Goal: Book appointment/travel/reservation

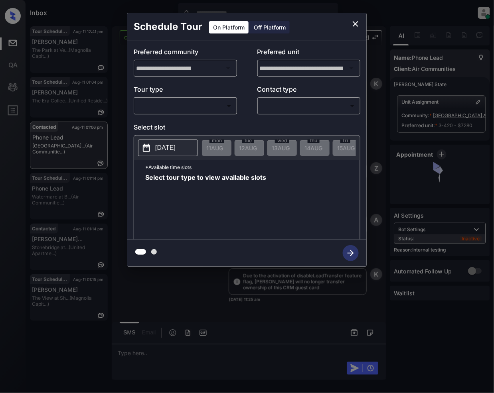
click at [189, 104] on body "Inbox Jeramie Castro Online Set yourself offline Set yourself on break Profile …" at bounding box center [247, 196] width 494 height 393
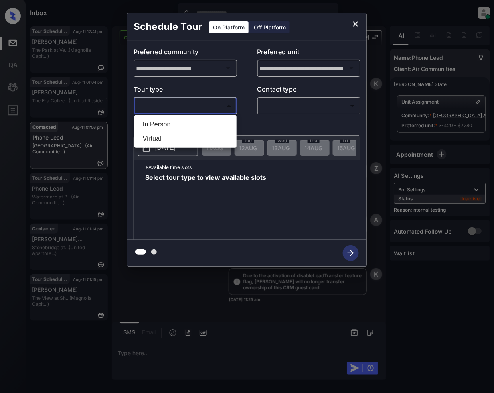
scroll to position [2459, 0]
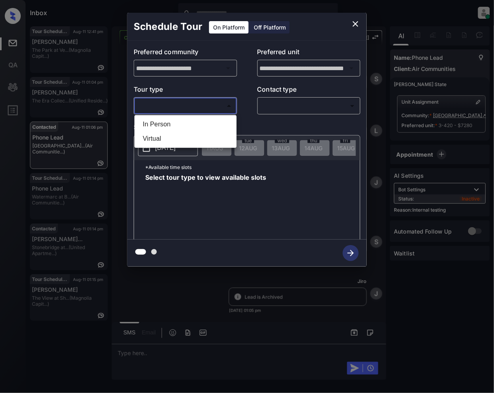
click at [167, 138] on li "Virtual" at bounding box center [185, 139] width 98 height 14
type input "*******"
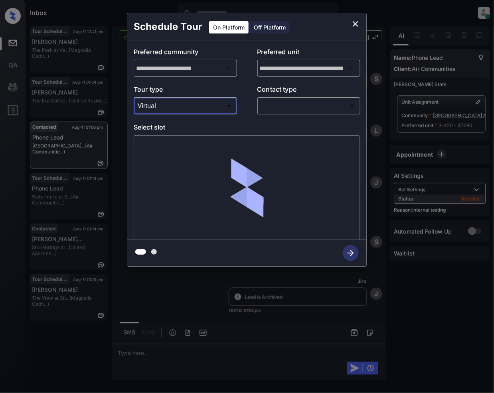
click at [318, 108] on body "Inbox Jeramie Castro Online Set yourself offline Set yourself on break Profile …" at bounding box center [247, 196] width 494 height 393
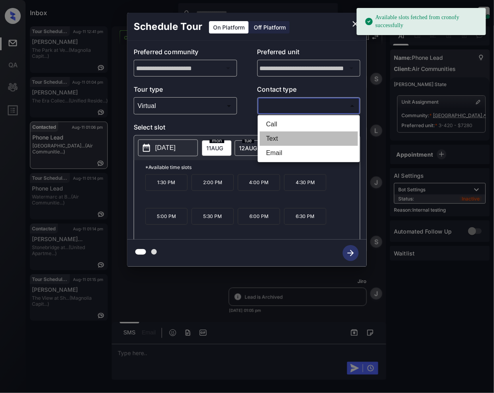
drag, startPoint x: 277, startPoint y: 140, endPoint x: 317, endPoint y: 248, distance: 115.5
click at [277, 139] on li "Text" at bounding box center [309, 139] width 98 height 14
type input "****"
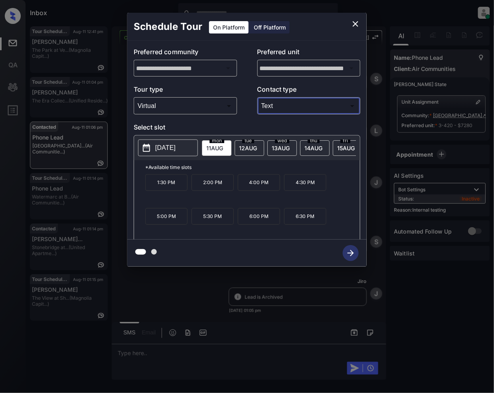
click at [350, 23] on icon "close" at bounding box center [355, 24] width 10 height 10
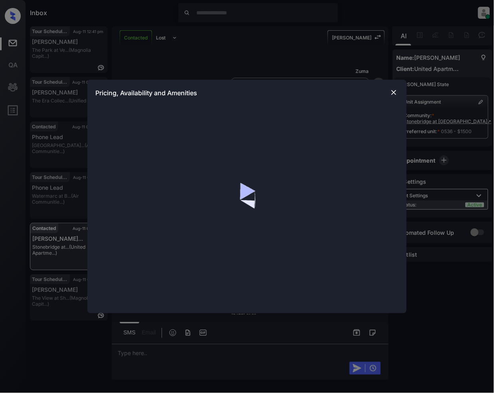
scroll to position [1331, 0]
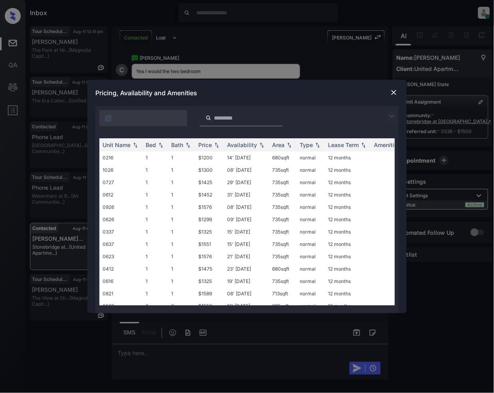
click at [388, 113] on img at bounding box center [392, 117] width 10 height 10
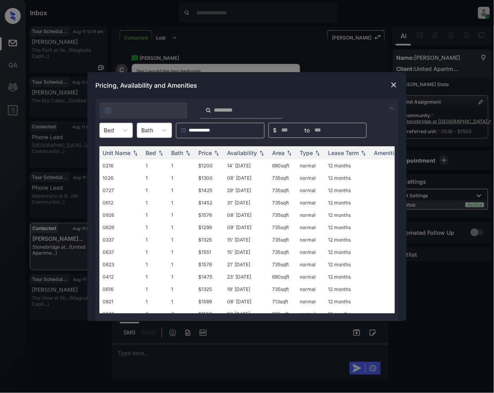
click at [113, 131] on div at bounding box center [109, 130] width 10 height 8
click at [116, 161] on div "2" at bounding box center [115, 164] width 33 height 14
click at [216, 152] on img at bounding box center [216, 153] width 8 height 6
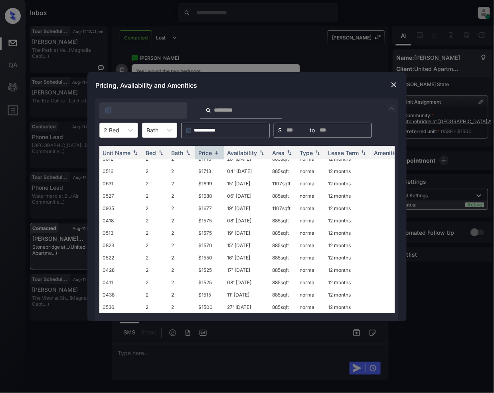
click at [393, 85] on img at bounding box center [394, 85] width 8 height 8
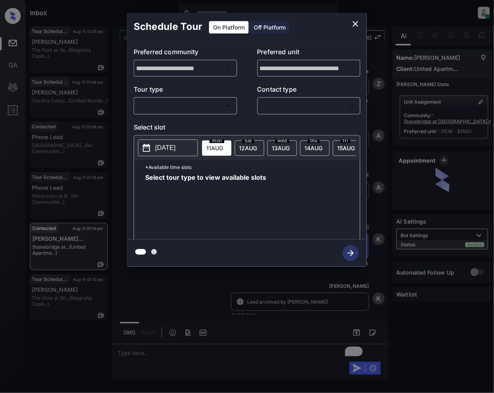
scroll to position [1076, 0]
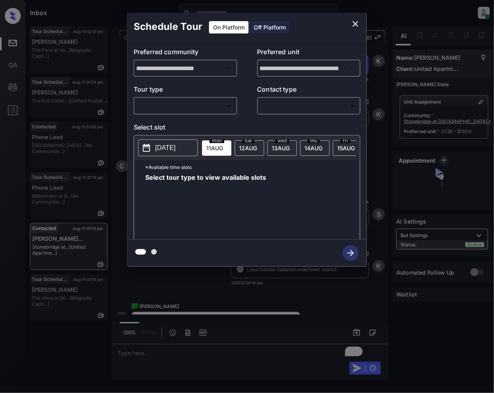
click at [185, 109] on body "Inbox [PERSON_NAME] Online Set yourself offline Set yourself on break Profile S…" at bounding box center [247, 196] width 494 height 393
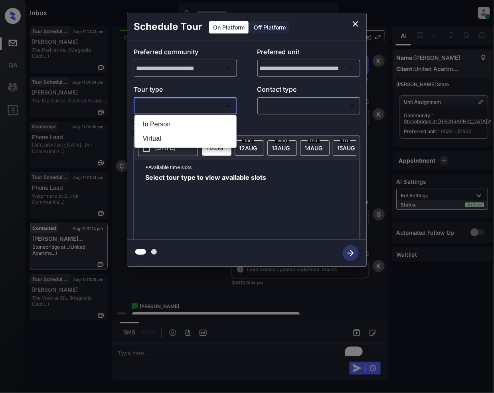
click at [354, 26] on div at bounding box center [247, 196] width 494 height 393
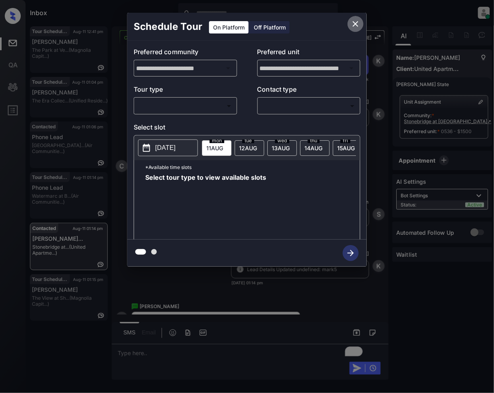
click at [352, 24] on icon "close" at bounding box center [355, 24] width 10 height 10
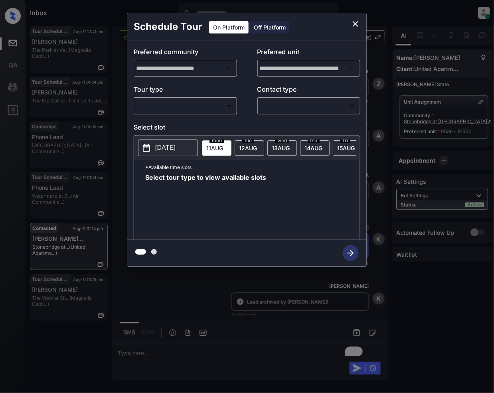
scroll to position [1384, 0]
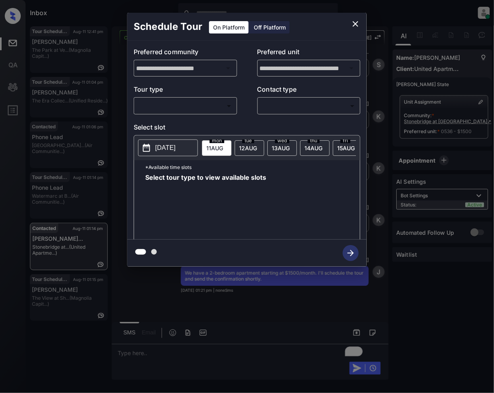
click at [173, 106] on body "Inbox [PERSON_NAME] Online Set yourself offline Set yourself on break Profile S…" at bounding box center [247, 196] width 494 height 393
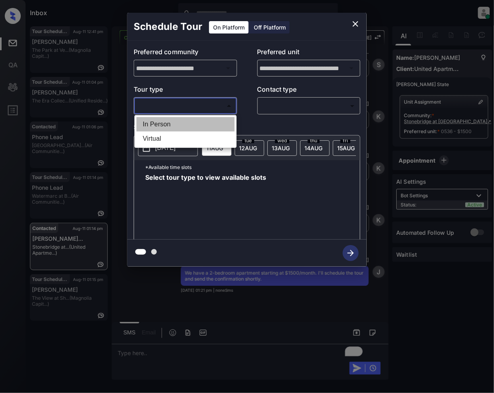
drag, startPoint x: 187, startPoint y: 126, endPoint x: 301, endPoint y: 100, distance: 116.2
click at [187, 125] on li "In Person" at bounding box center [185, 124] width 98 height 14
type input "********"
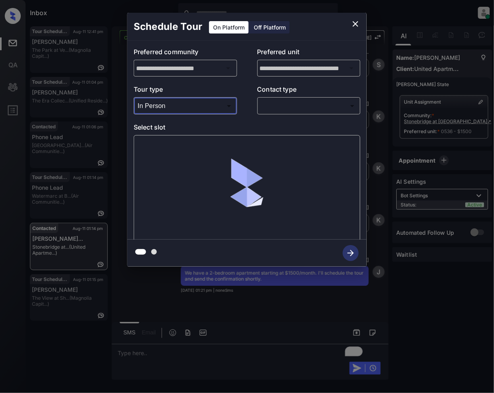
click at [300, 99] on body "Inbox Jeramie Castro Online Set yourself offline Set yourself on break Profile …" at bounding box center [247, 196] width 494 height 393
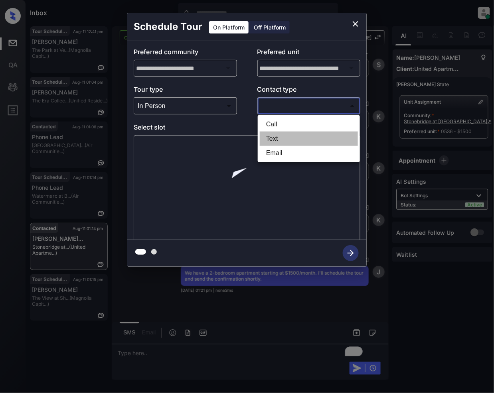
click at [282, 133] on li "Text" at bounding box center [309, 139] width 98 height 14
type input "****"
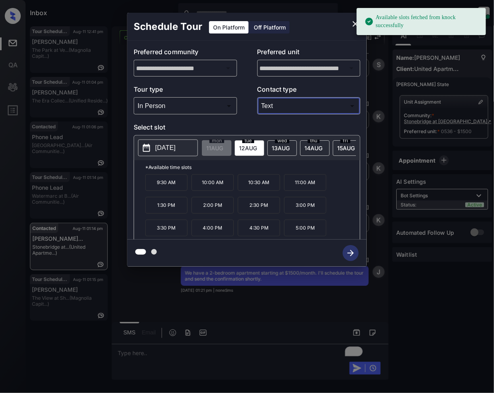
click at [266, 190] on p "10:30 AM" at bounding box center [259, 182] width 42 height 17
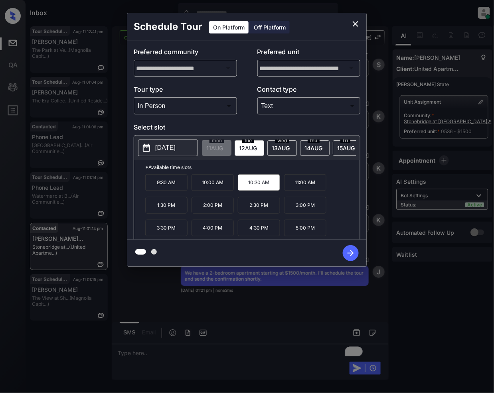
click at [351, 254] on icon "button" at bounding box center [350, 253] width 6 height 6
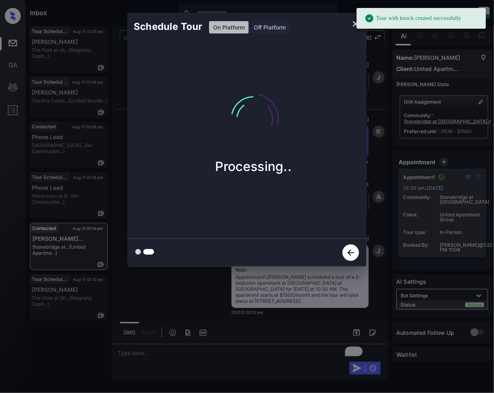
scroll to position [1708, 0]
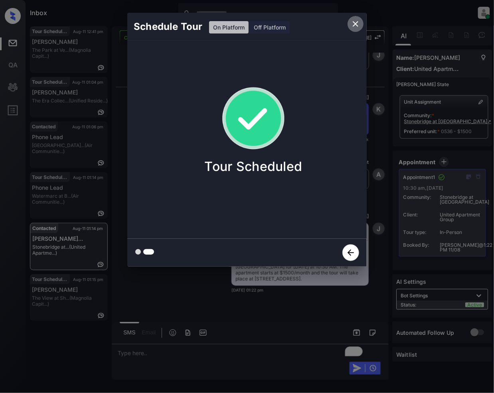
click at [352, 24] on icon "close" at bounding box center [355, 24] width 10 height 10
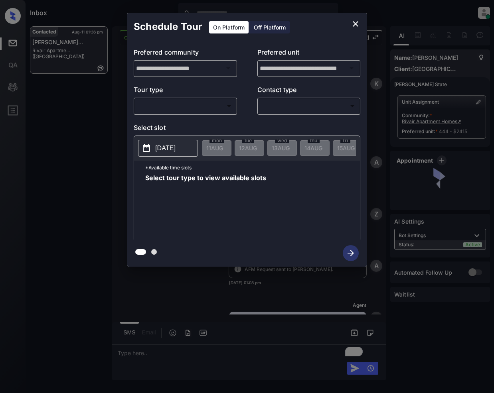
click at [195, 108] on body "Inbox Jeramie Castro Online Set yourself offline Set yourself on break Profile …" at bounding box center [247, 196] width 494 height 393
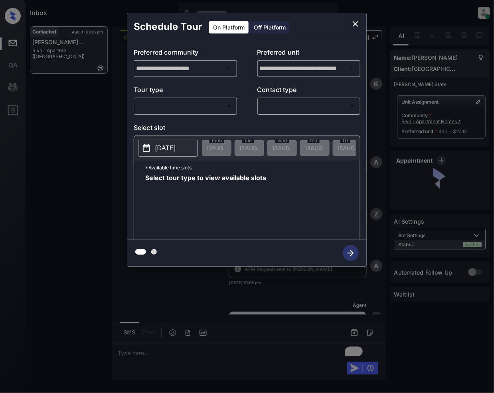
scroll to position [901, 0]
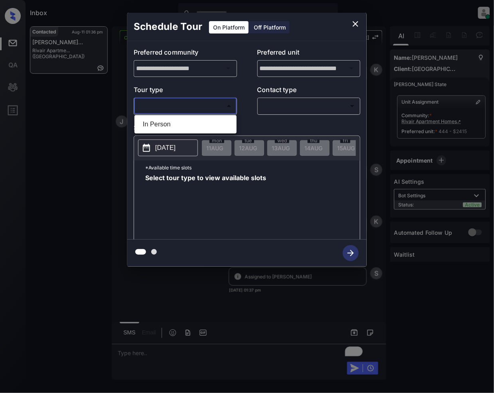
click at [185, 120] on li "In Person" at bounding box center [185, 124] width 98 height 14
type input "********"
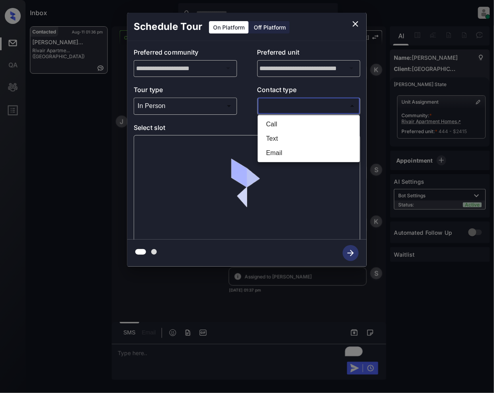
click at [279, 112] on body "Inbox Jeramie Castro Online Set yourself offline Set yourself on break Profile …" at bounding box center [247, 196] width 494 height 393
click at [281, 135] on li "Text" at bounding box center [309, 139] width 98 height 14
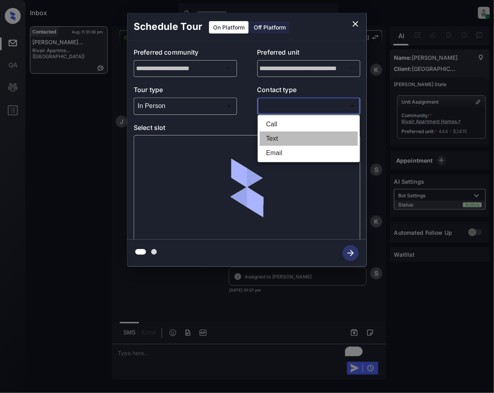
type input "****"
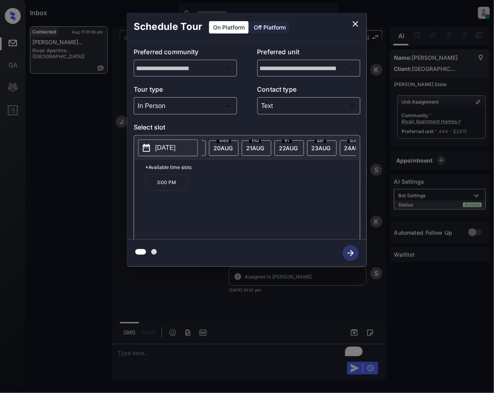
scroll to position [0, 291]
click at [331, 141] on div "sat 23 AUG" at bounding box center [318, 148] width 30 height 16
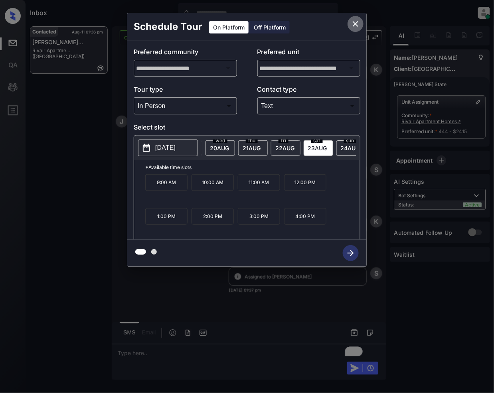
click at [357, 25] on icon "close" at bounding box center [355, 24] width 10 height 10
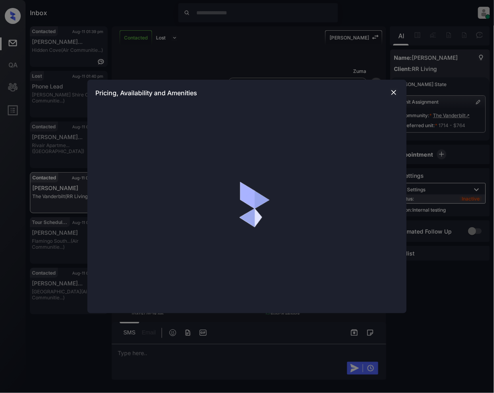
scroll to position [3898, 0]
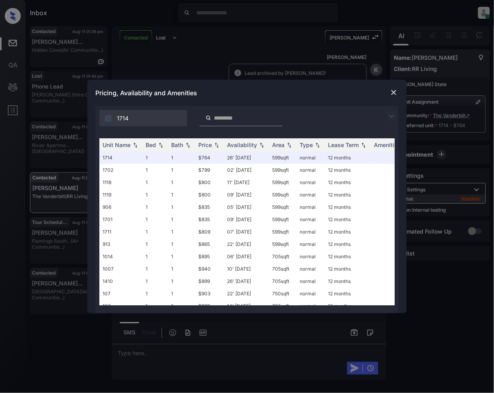
click at [391, 114] on img at bounding box center [392, 117] width 10 height 10
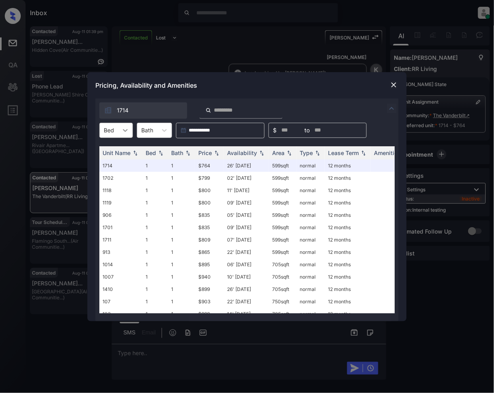
click at [128, 124] on div at bounding box center [125, 130] width 14 height 14
click at [122, 153] on div "1" at bounding box center [115, 150] width 33 height 14
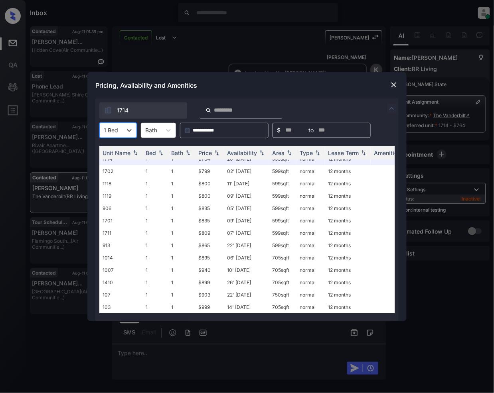
scroll to position [0, 0]
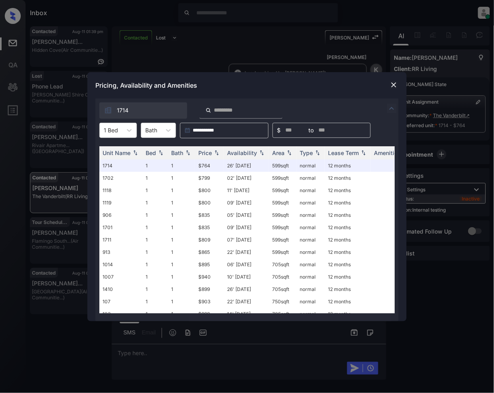
click at [393, 86] on img at bounding box center [394, 85] width 8 height 8
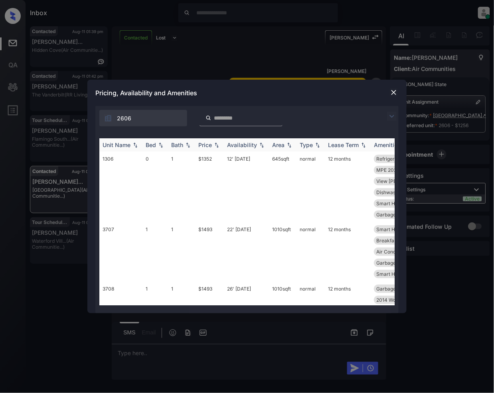
scroll to position [1153, 0]
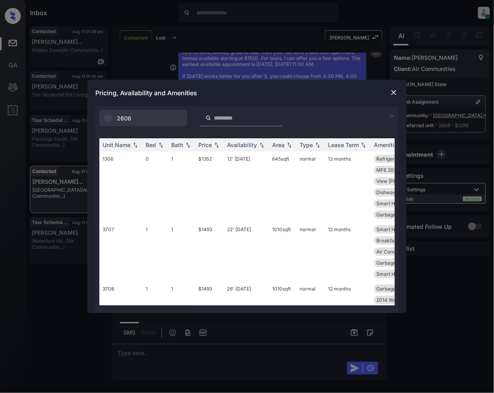
click at [393, 114] on img at bounding box center [392, 117] width 10 height 10
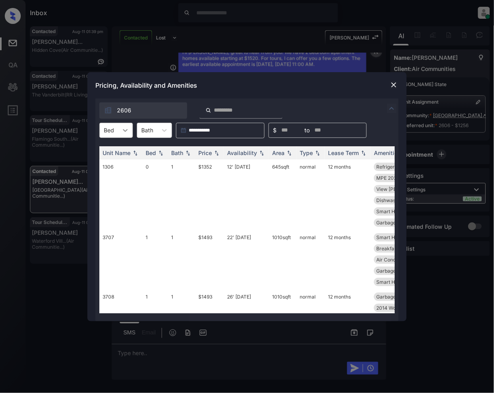
click at [118, 136] on div at bounding box center [125, 130] width 14 height 14
click at [120, 150] on div "0" at bounding box center [115, 150] width 33 height 14
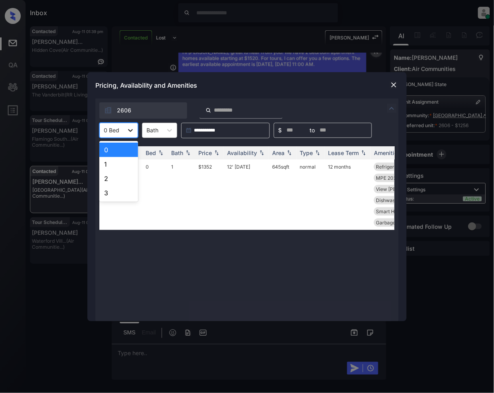
click at [131, 128] on icon at bounding box center [130, 130] width 8 height 8
click at [112, 163] on div "1" at bounding box center [118, 164] width 39 height 14
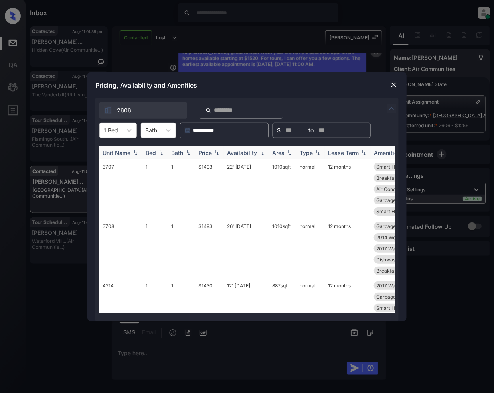
click at [217, 155] on img at bounding box center [216, 153] width 8 height 6
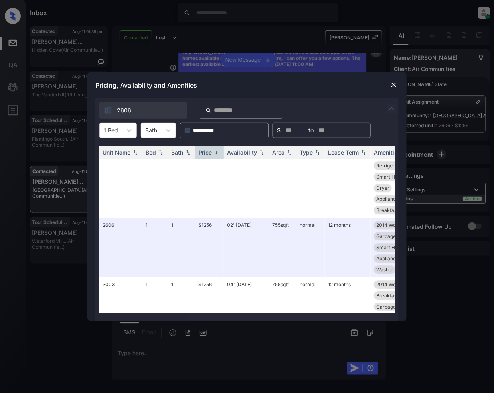
scroll to position [608, 0]
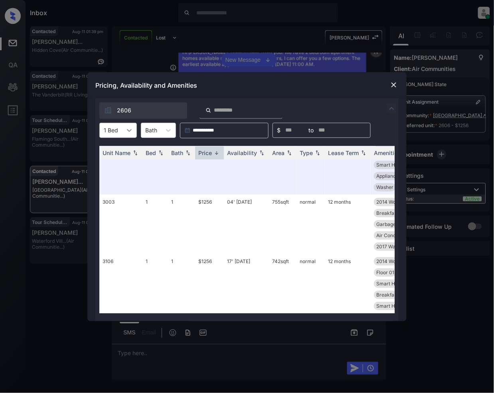
click at [128, 133] on icon at bounding box center [129, 130] width 8 height 8
click at [117, 152] on div "0" at bounding box center [117, 150] width 37 height 14
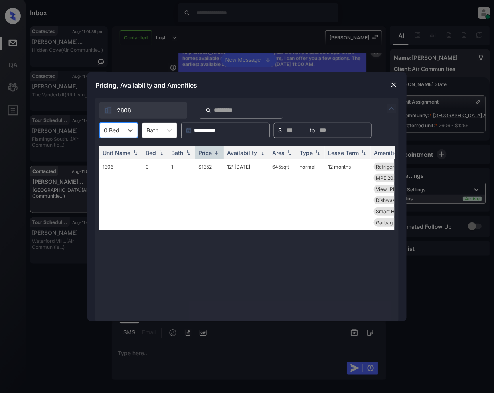
scroll to position [0, 0]
click at [393, 85] on img at bounding box center [394, 85] width 8 height 8
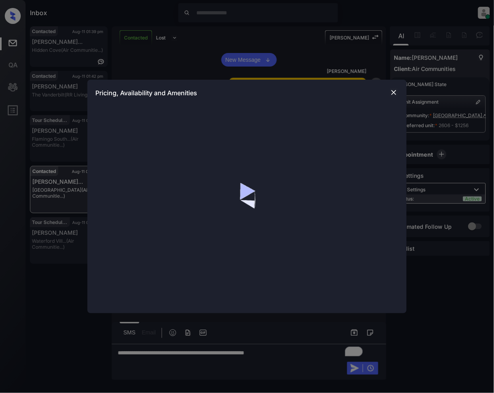
scroll to position [1357, 0]
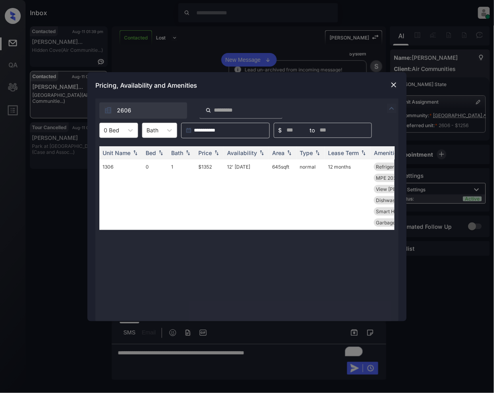
click at [394, 87] on img at bounding box center [394, 85] width 8 height 8
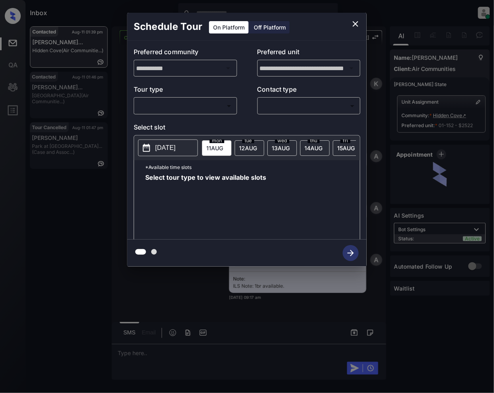
scroll to position [4099, 0]
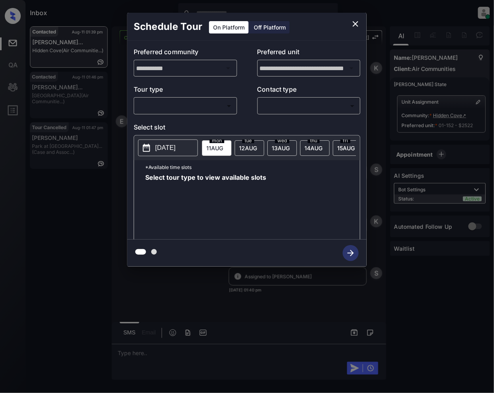
click at [183, 113] on div "​ ​" at bounding box center [185, 105] width 103 height 17
click at [206, 107] on body "Inbox [PERSON_NAME] Online Set yourself offline Set yourself on break Profile S…" at bounding box center [247, 196] width 494 height 393
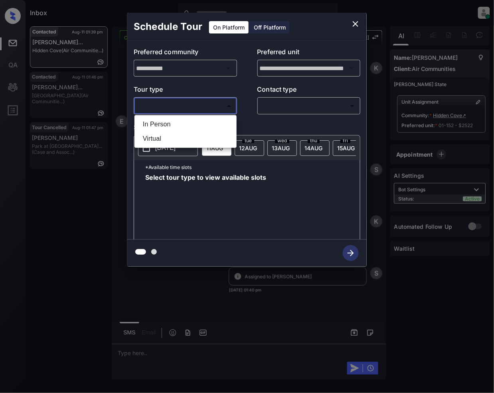
click at [159, 131] on ul "In Person Virtual" at bounding box center [185, 131] width 102 height 33
click at [161, 125] on li "In Person" at bounding box center [185, 124] width 98 height 14
type input "********"
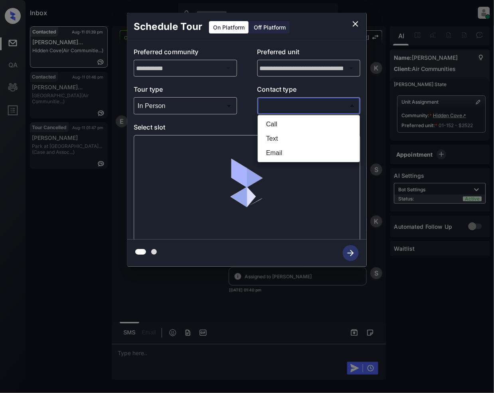
click at [289, 106] on body "Inbox Jeramie Castro Online Set yourself offline Set yourself on break Profile …" at bounding box center [247, 196] width 494 height 393
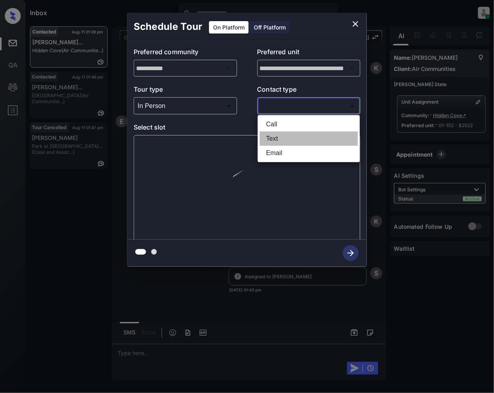
click at [277, 137] on li "Text" at bounding box center [309, 139] width 98 height 14
type input "****"
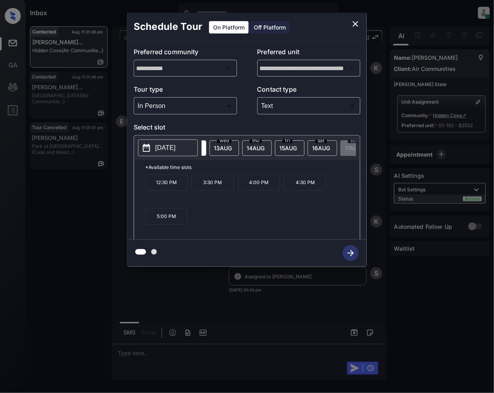
scroll to position [0, 64]
click at [353, 21] on icon "close" at bounding box center [355, 24] width 10 height 10
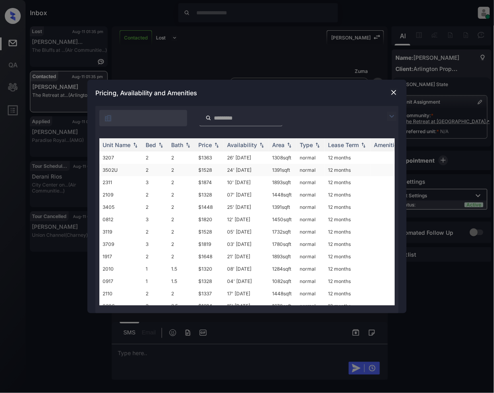
scroll to position [360, 0]
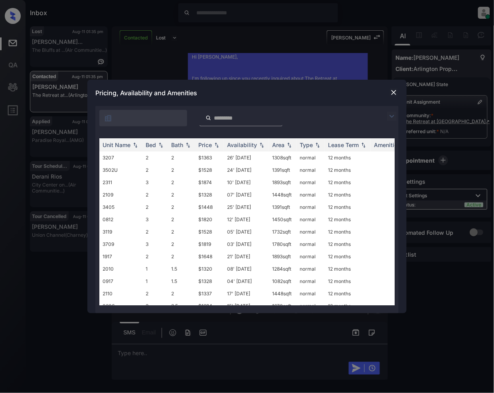
click at [394, 117] on img at bounding box center [392, 117] width 10 height 10
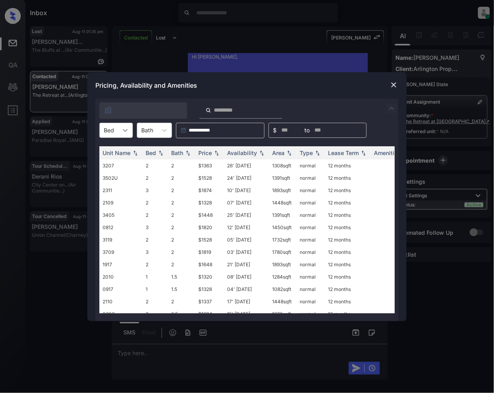
click at [120, 134] on div at bounding box center [125, 130] width 14 height 14
click at [108, 163] on div "2" at bounding box center [115, 164] width 33 height 14
click at [214, 151] on img at bounding box center [216, 153] width 8 height 6
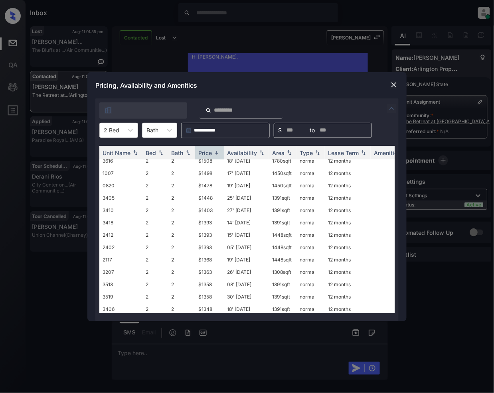
scroll to position [184, 0]
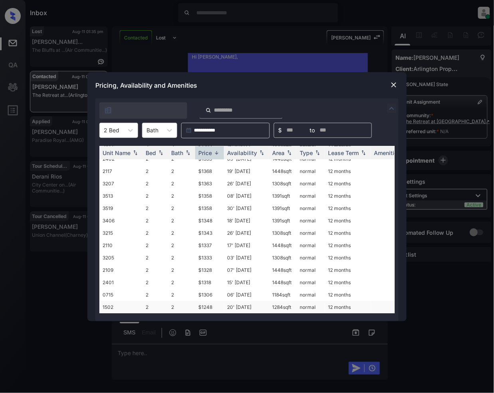
click at [207, 301] on td "$1248" at bounding box center [209, 307] width 29 height 12
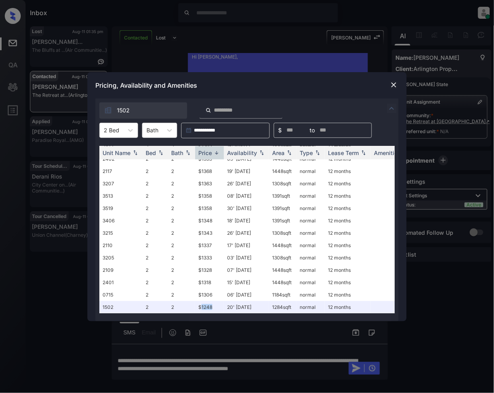
click at [395, 85] on img at bounding box center [394, 85] width 8 height 8
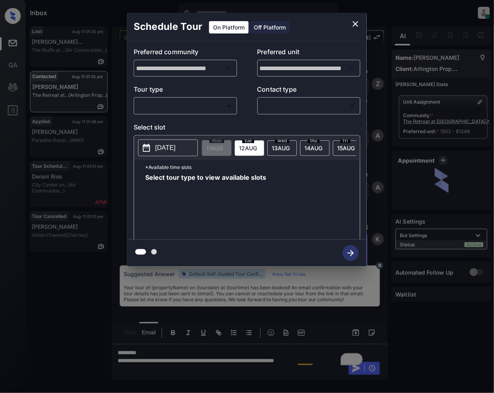
scroll to position [315, 0]
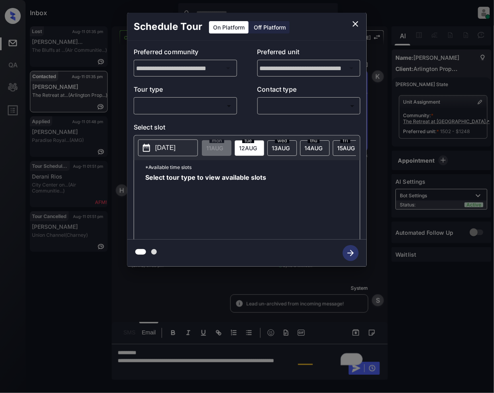
click at [198, 109] on body "Inbox [PERSON_NAME] Online Set yourself offline Set yourself on break Profile S…" at bounding box center [247, 196] width 494 height 393
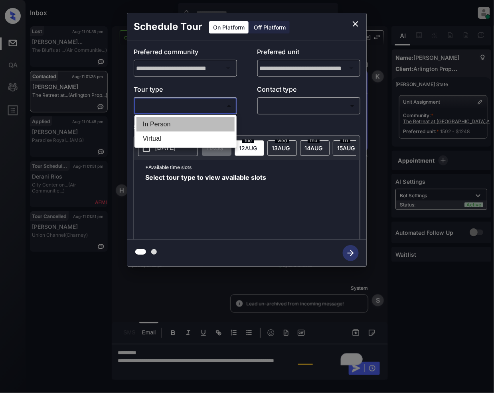
click at [177, 128] on li "In Person" at bounding box center [185, 124] width 98 height 14
type input "********"
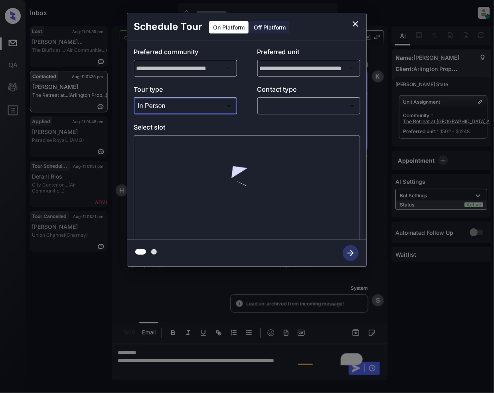
click at [291, 102] on body "Inbox [PERSON_NAME] Online Set yourself offline Set yourself on break Profile S…" at bounding box center [247, 196] width 494 height 393
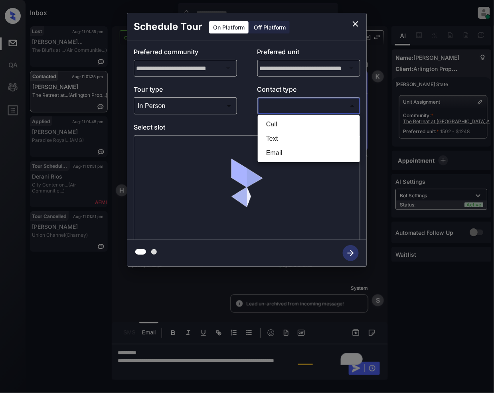
click at [292, 150] on li "Email" at bounding box center [309, 153] width 98 height 14
type input "*****"
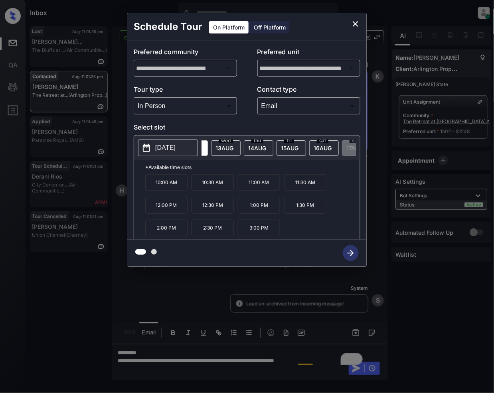
scroll to position [0, 64]
click at [160, 141] on span "sat" at bounding box center [153, 140] width 15 height 5
click at [355, 21] on icon "close" at bounding box center [355, 24] width 10 height 10
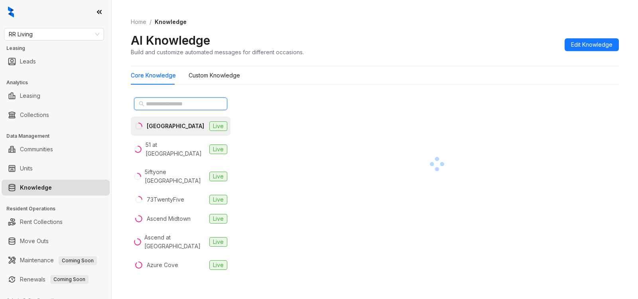
click at [159, 106] on input "text" at bounding box center [181, 103] width 70 height 9
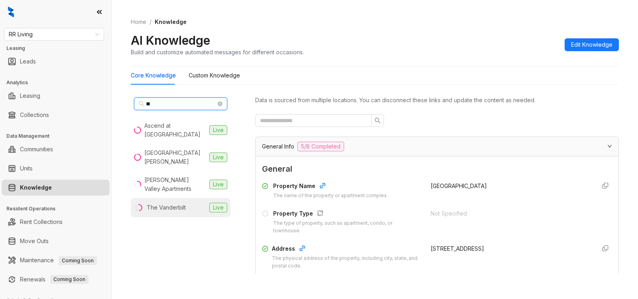
type input "**"
click at [168, 203] on div "The Vanderbilt" at bounding box center [166, 207] width 39 height 9
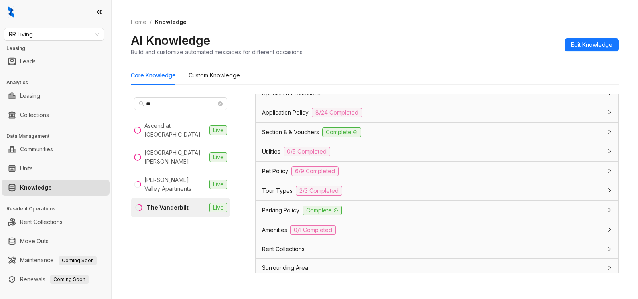
scroll to position [560, 0]
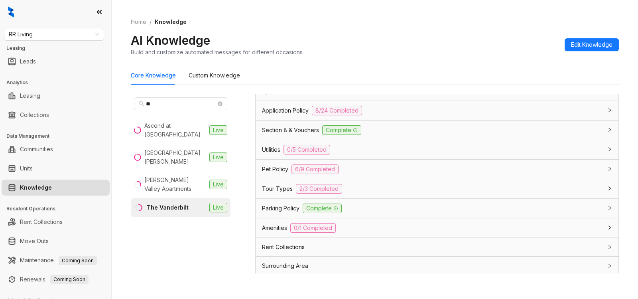
click at [378, 224] on div "Amenities 0/1 Completed" at bounding box center [432, 228] width 340 height 10
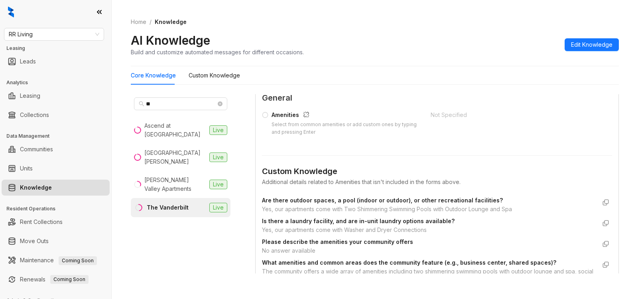
scroll to position [725, 0]
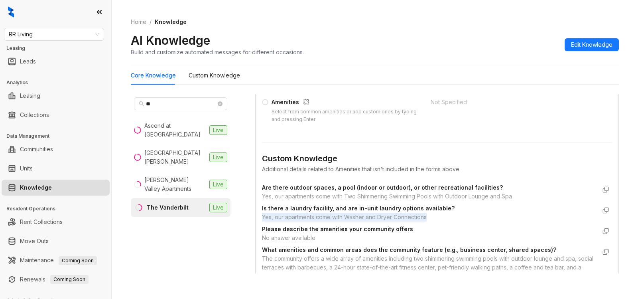
drag, startPoint x: 260, startPoint y: 217, endPoint x: 435, endPoint y: 218, distance: 174.6
click at [438, 219] on div "General Amenities Select from common amenities or add custom ones by typing and…" at bounding box center [437, 207] width 363 height 269
copy div "Yes, our apartments come with Washer and Dryer Connections"
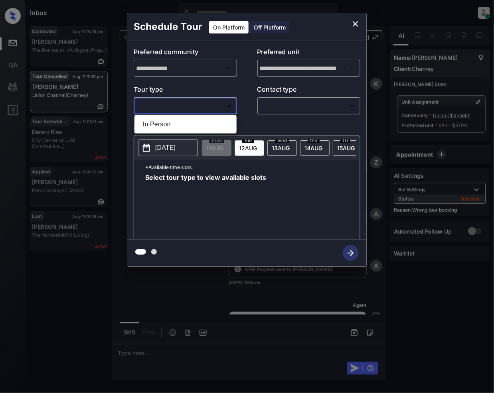
click at [175, 104] on body "Inbox Jeramie Castro Online Set yourself offline Set yourself on break Profile …" at bounding box center [247, 196] width 494 height 393
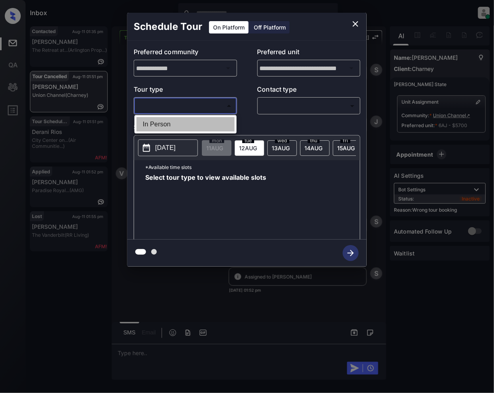
click at [179, 125] on li "In Person" at bounding box center [185, 124] width 98 height 14
type input "********"
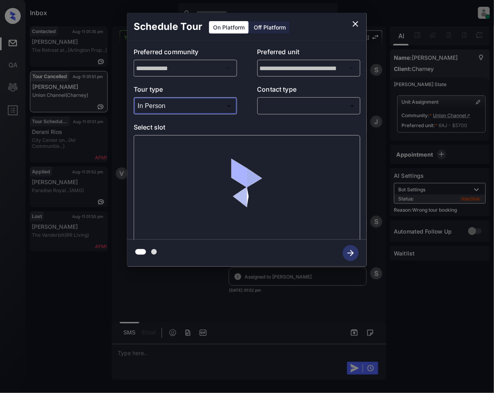
click at [296, 99] on body "Inbox Jeramie Castro Online Set yourself offline Set yourself on break Profile …" at bounding box center [247, 196] width 494 height 393
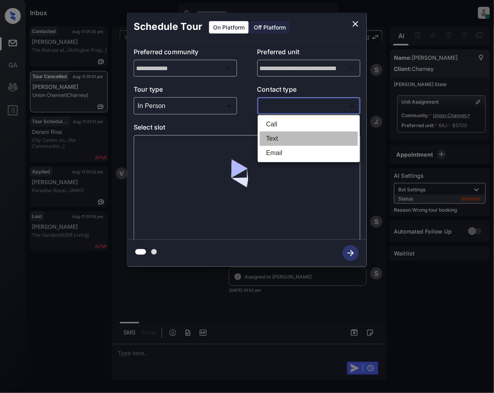
click at [286, 135] on li "Text" at bounding box center [309, 139] width 98 height 14
type input "****"
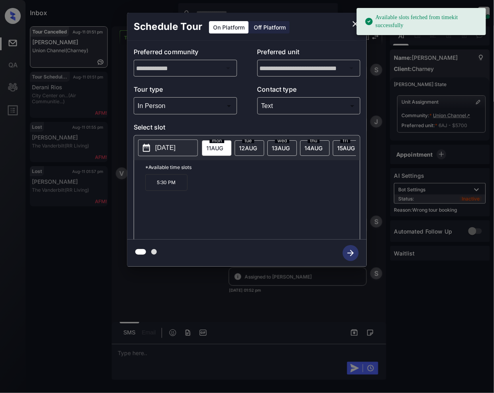
click at [277, 144] on div "wed 13 AUG" at bounding box center [282, 148] width 30 height 16
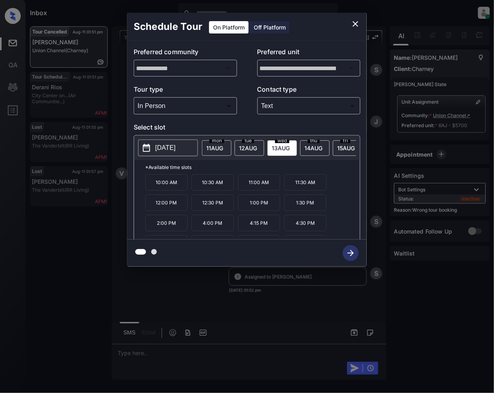
scroll to position [35, 0]
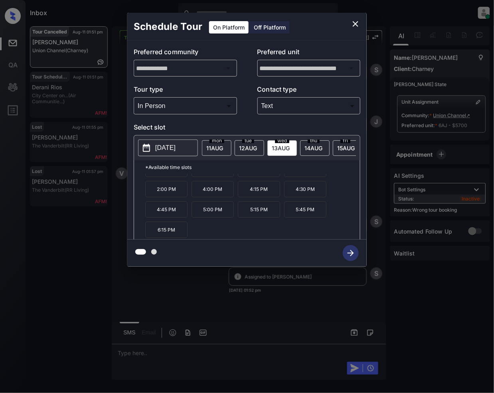
click at [259, 216] on p "5:15 PM" at bounding box center [259, 209] width 42 height 16
click at [352, 256] on icon "button" at bounding box center [350, 253] width 16 height 16
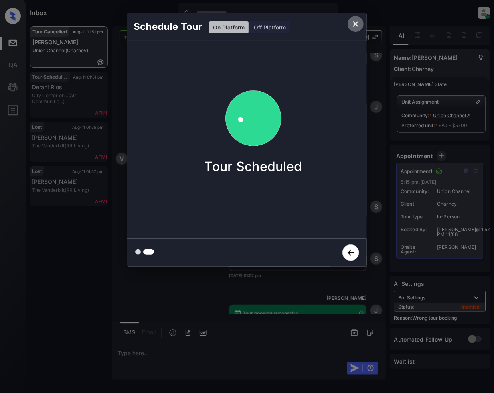
click at [354, 21] on icon "close" at bounding box center [355, 24] width 10 height 10
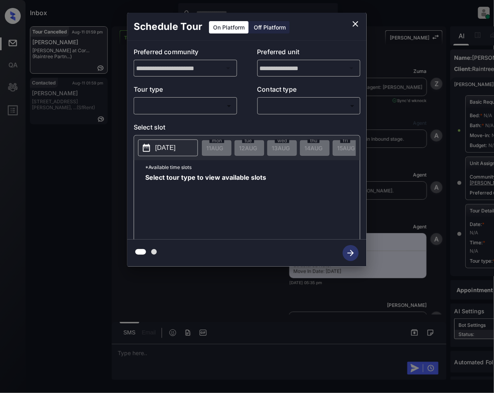
scroll to position [2770, 0]
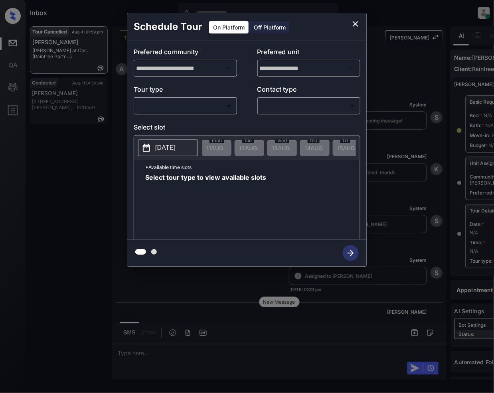
click at [191, 100] on body "Inbox [PERSON_NAME] Online Set yourself offline Set yourself on break Profile S…" at bounding box center [247, 196] width 494 height 393
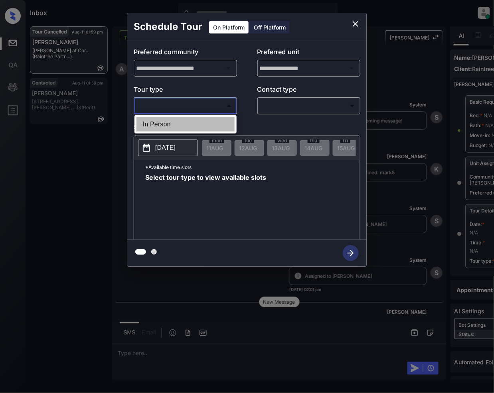
click at [179, 120] on li "In Person" at bounding box center [185, 124] width 98 height 14
type input "********"
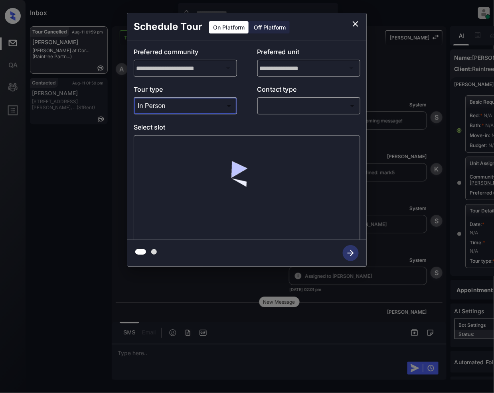
click at [269, 104] on body "Inbox [PERSON_NAME] Online Set yourself offline Set yourself on break Profile S…" at bounding box center [247, 196] width 494 height 393
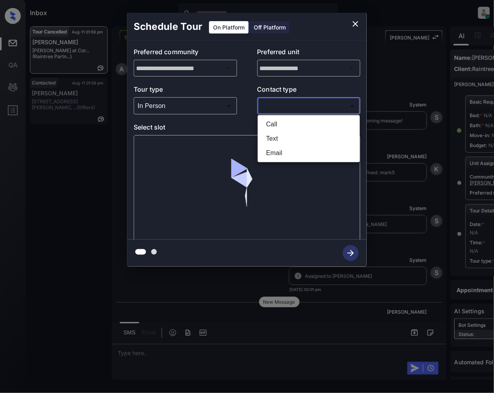
click at [275, 137] on li "Text" at bounding box center [309, 139] width 98 height 14
type input "****"
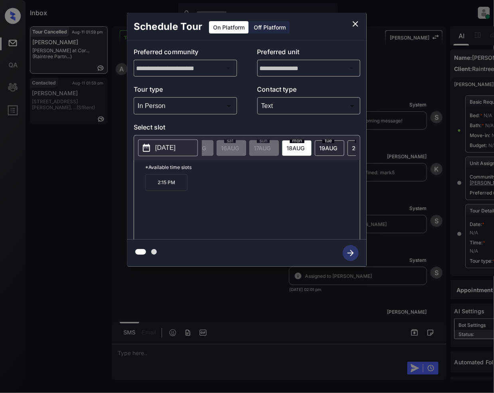
scroll to position [0, 170]
click at [356, 21] on icon "close" at bounding box center [355, 24] width 10 height 10
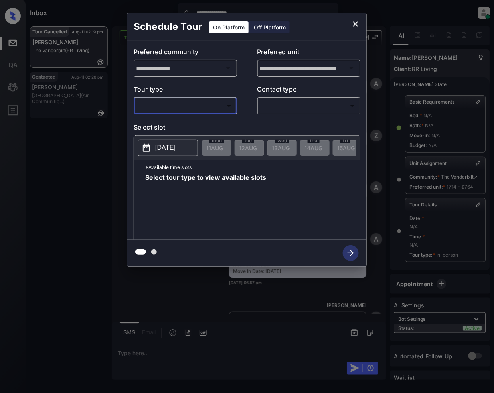
click at [159, 107] on body "**********" at bounding box center [247, 196] width 494 height 393
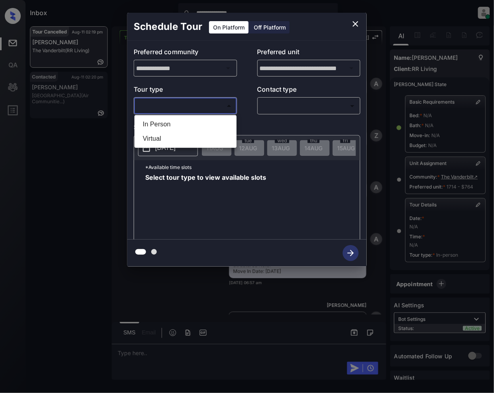
scroll to position [2786, 0]
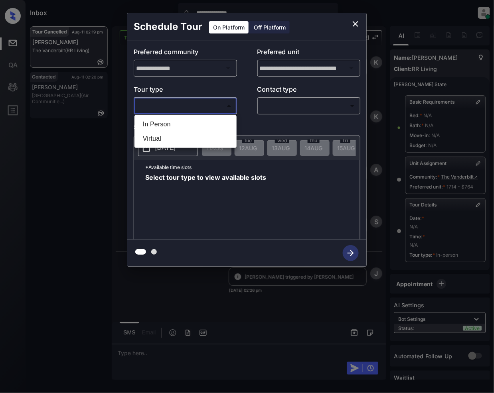
click at [161, 126] on li "In Person" at bounding box center [185, 124] width 98 height 14
type input "********"
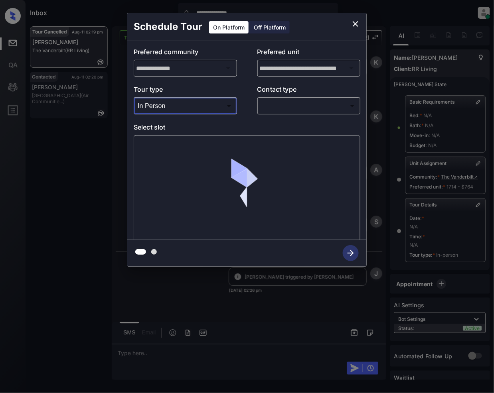
click at [301, 108] on body "**********" at bounding box center [247, 196] width 494 height 393
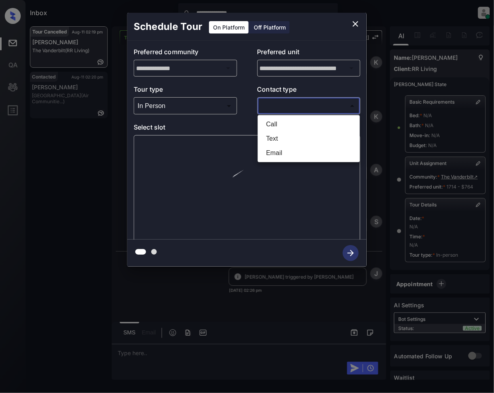
click at [297, 136] on li "Text" at bounding box center [309, 139] width 98 height 14
type input "****"
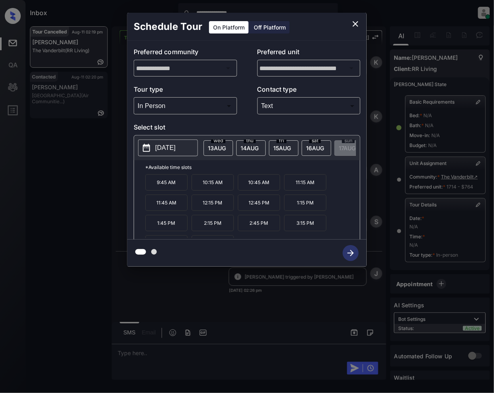
scroll to position [0, 85]
drag, startPoint x: 271, startPoint y: 148, endPoint x: 267, endPoint y: 172, distance: 24.3
click at [270, 148] on div "fri 15 AUG" at bounding box center [263, 148] width 30 height 16
click at [354, 22] on icon "close" at bounding box center [355, 24] width 6 height 6
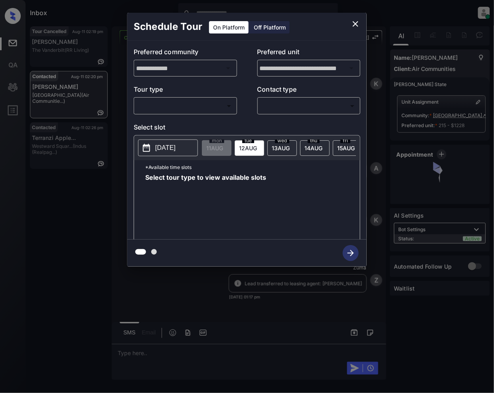
scroll to position [1554, 0]
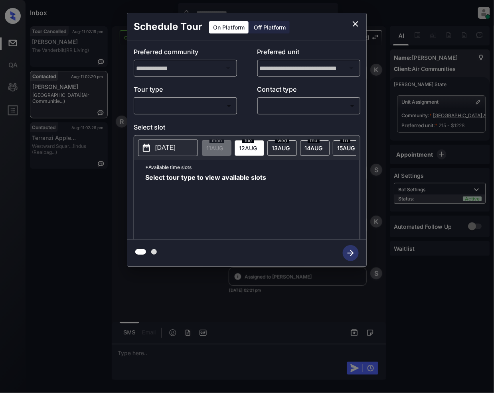
click at [166, 102] on body "Inbox Jeramie Castro Online Set yourself offline Set yourself on break Profile …" at bounding box center [247, 196] width 494 height 393
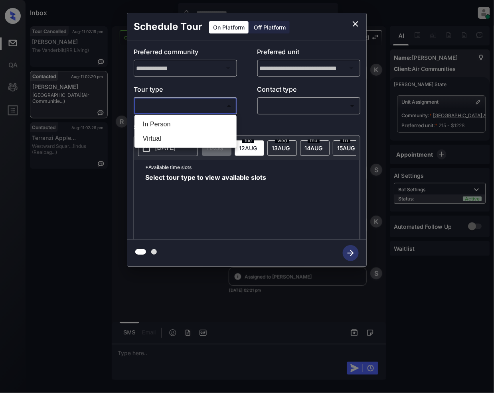
drag, startPoint x: 154, startPoint y: 124, endPoint x: 270, endPoint y: 123, distance: 116.0
click at [155, 126] on li "In Person" at bounding box center [185, 124] width 98 height 14
type input "********"
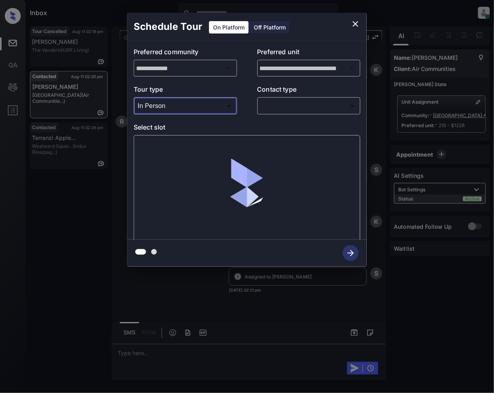
click at [276, 116] on div "**********" at bounding box center [246, 140] width 239 height 199
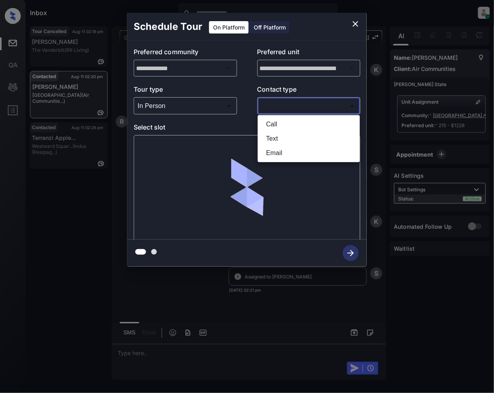
click at [280, 102] on body "Inbox Jeramie Castro Online Set yourself offline Set yourself on break Profile …" at bounding box center [247, 196] width 494 height 393
click at [286, 137] on li "Text" at bounding box center [309, 139] width 98 height 14
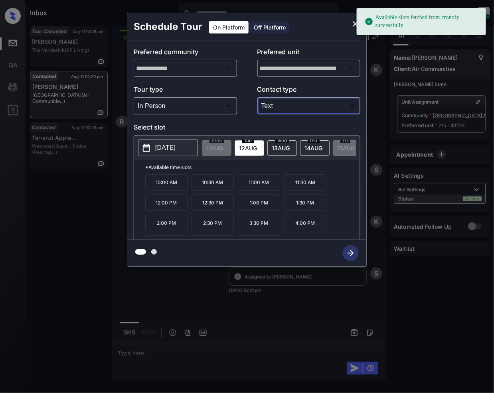
type input "****"
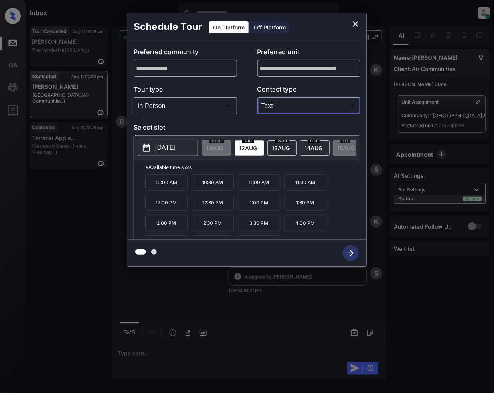
click at [223, 148] on span "13 AUG" at bounding box center [214, 148] width 17 height 7
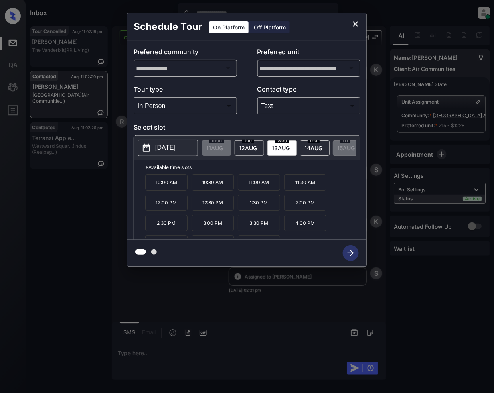
click at [354, 26] on icon "close" at bounding box center [355, 24] width 10 height 10
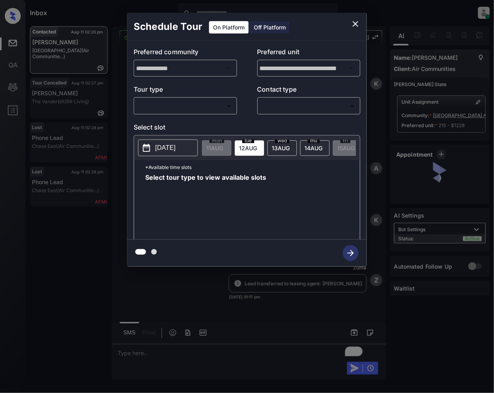
scroll to position [1607, 0]
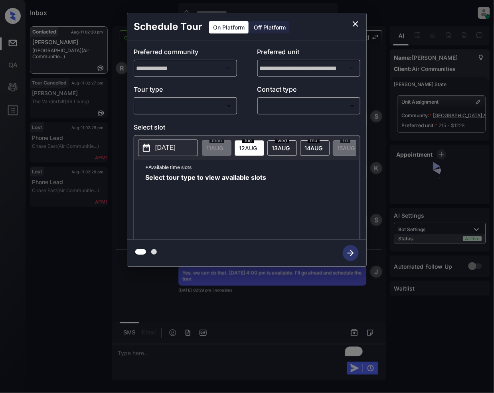
click at [182, 104] on body "Inbox [PERSON_NAME] Online Set yourself offline Set yourself on break Profile S…" at bounding box center [247, 196] width 494 height 393
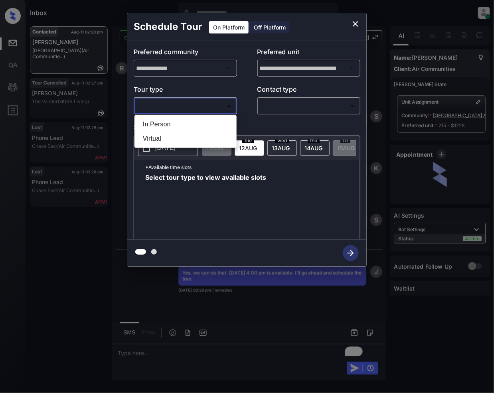
click at [149, 124] on li "In Person" at bounding box center [185, 124] width 98 height 14
type input "********"
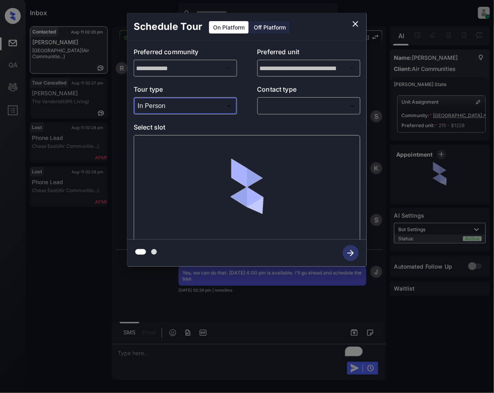
click at [295, 102] on body "Inbox [PERSON_NAME] Online Set yourself offline Set yourself on break Profile S…" at bounding box center [247, 196] width 494 height 393
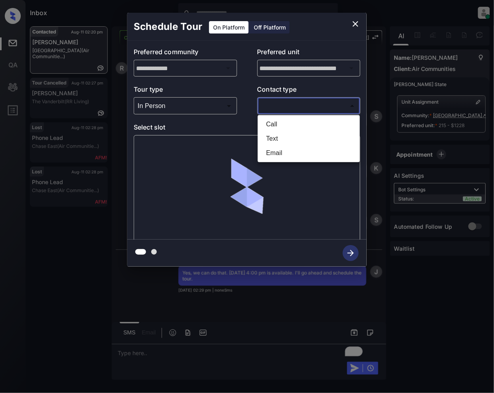
click at [281, 142] on li "Text" at bounding box center [309, 139] width 98 height 14
type input "****"
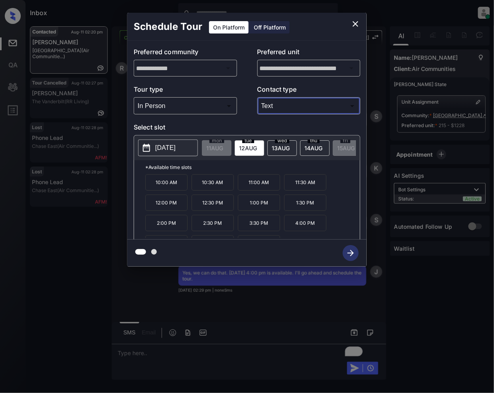
click at [292, 150] on div "[DATE]" at bounding box center [282, 148] width 30 height 16
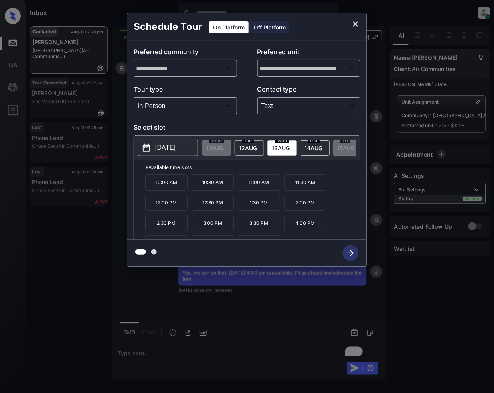
click at [307, 228] on p "4:00 PM" at bounding box center [305, 223] width 42 height 16
click at [348, 248] on icon "button" at bounding box center [350, 253] width 16 height 16
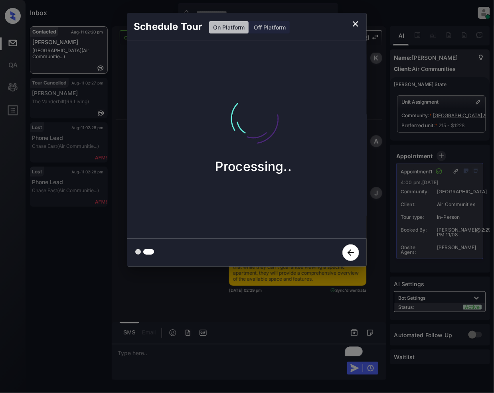
scroll to position [2050, 0]
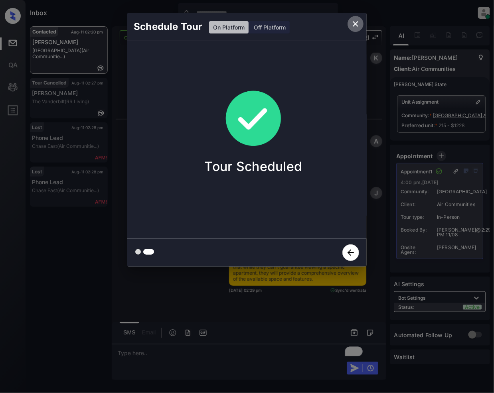
click at [356, 26] on icon "close" at bounding box center [355, 24] width 6 height 6
